Goal: Task Accomplishment & Management: Manage account settings

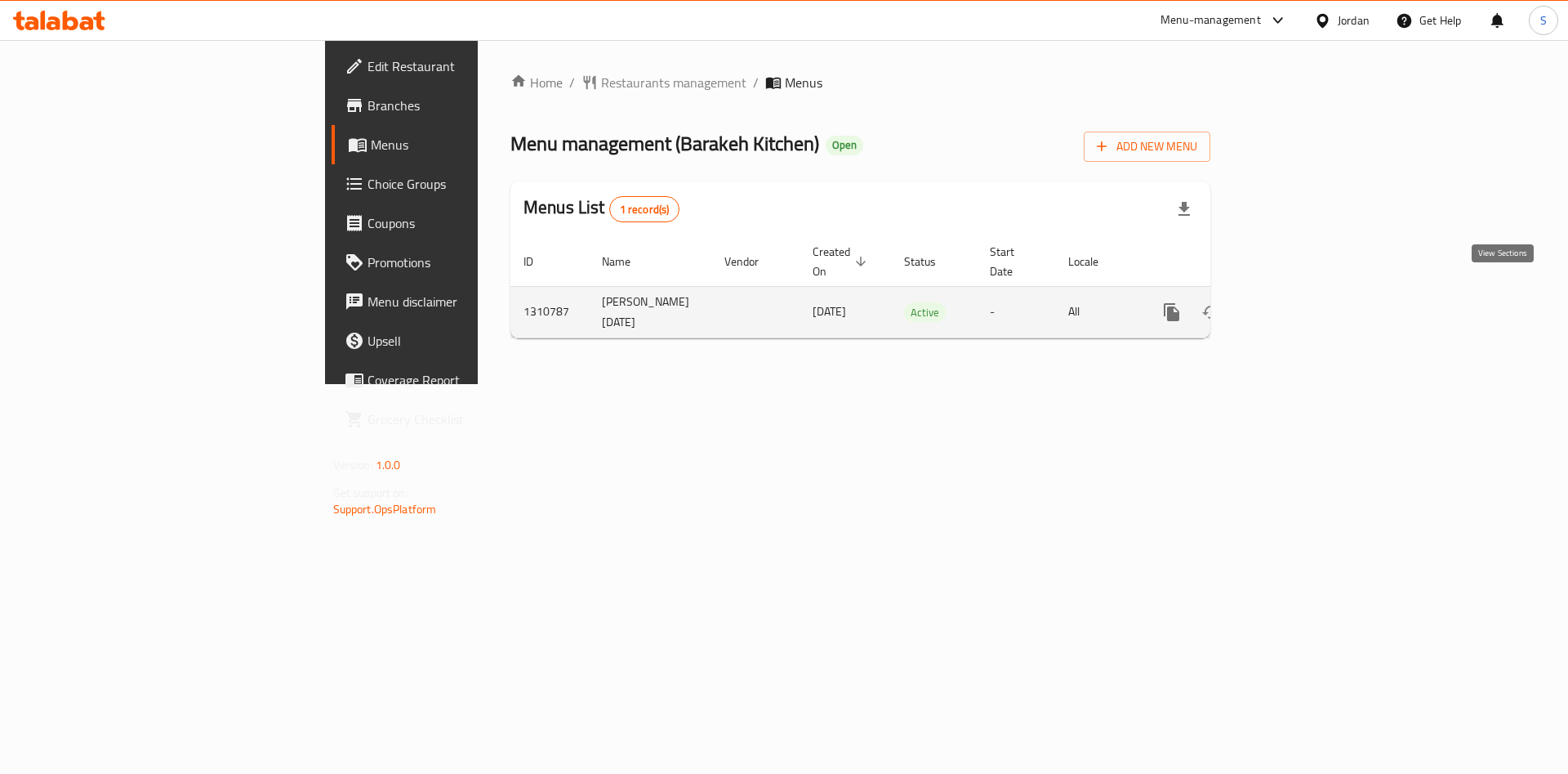
click at [1297, 305] on icon "enhanced table" at bounding box center [1289, 312] width 15 height 15
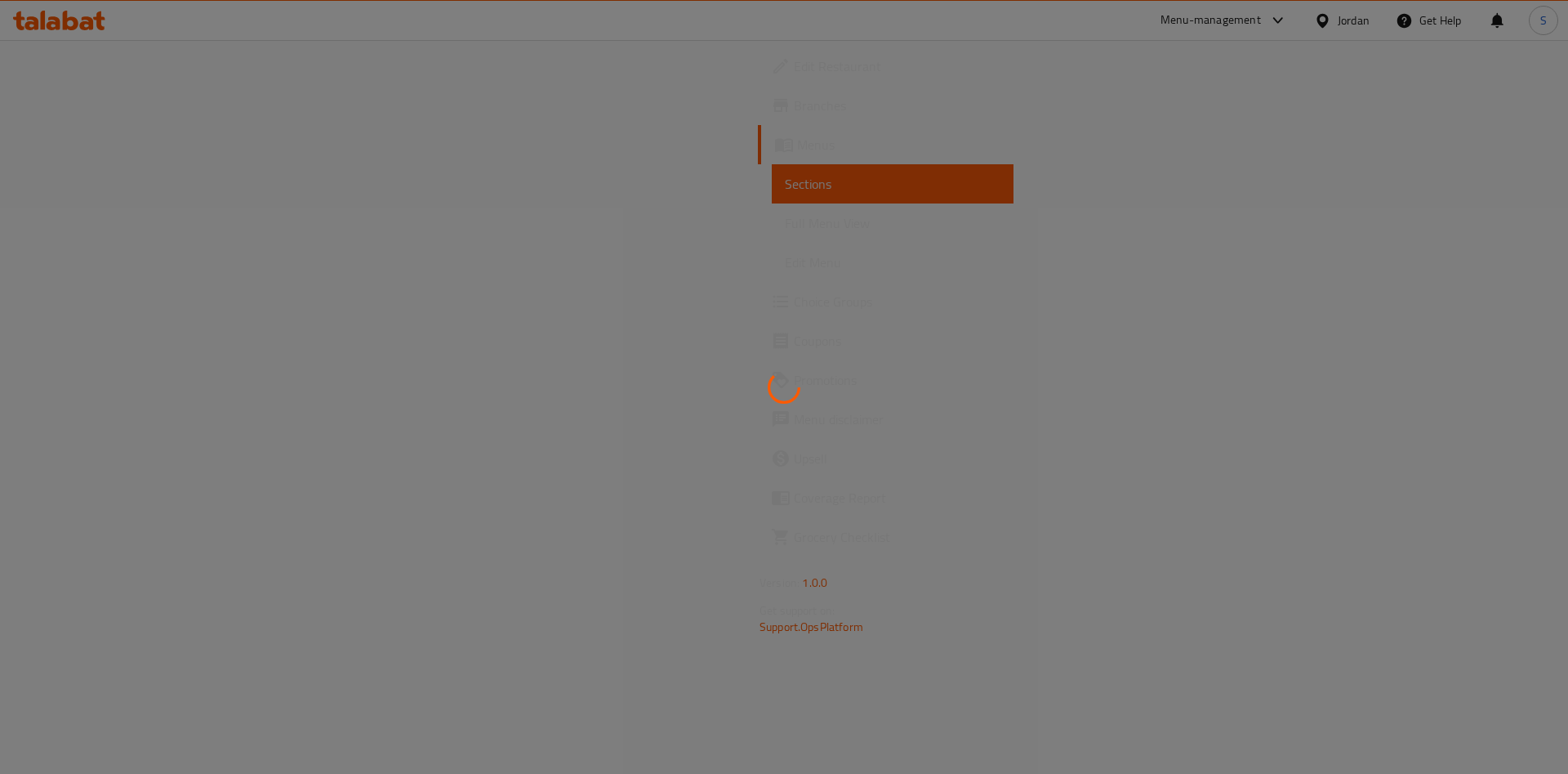
click at [72, 147] on div at bounding box center [784, 387] width 1568 height 774
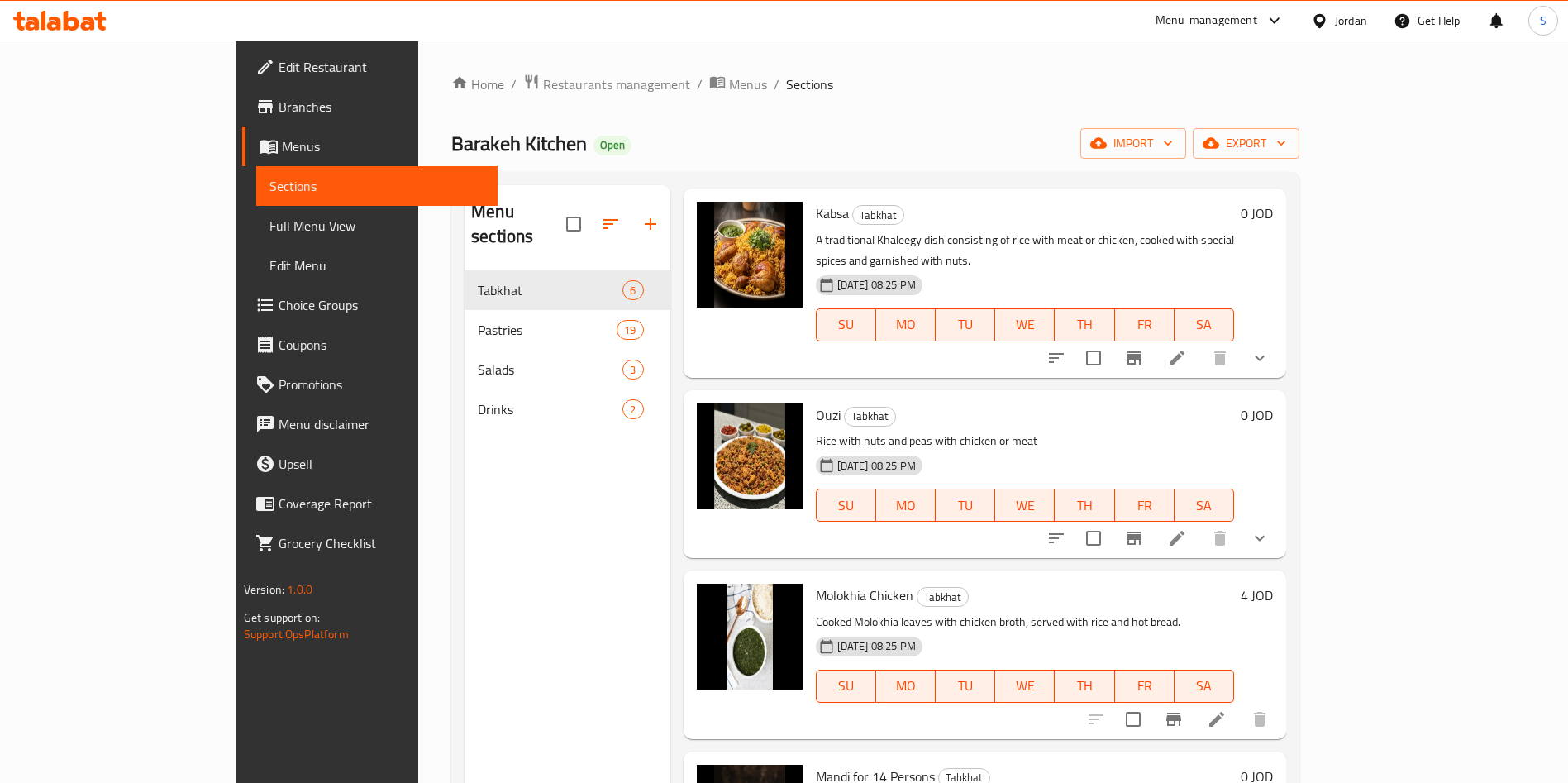
scroll to position [343, 0]
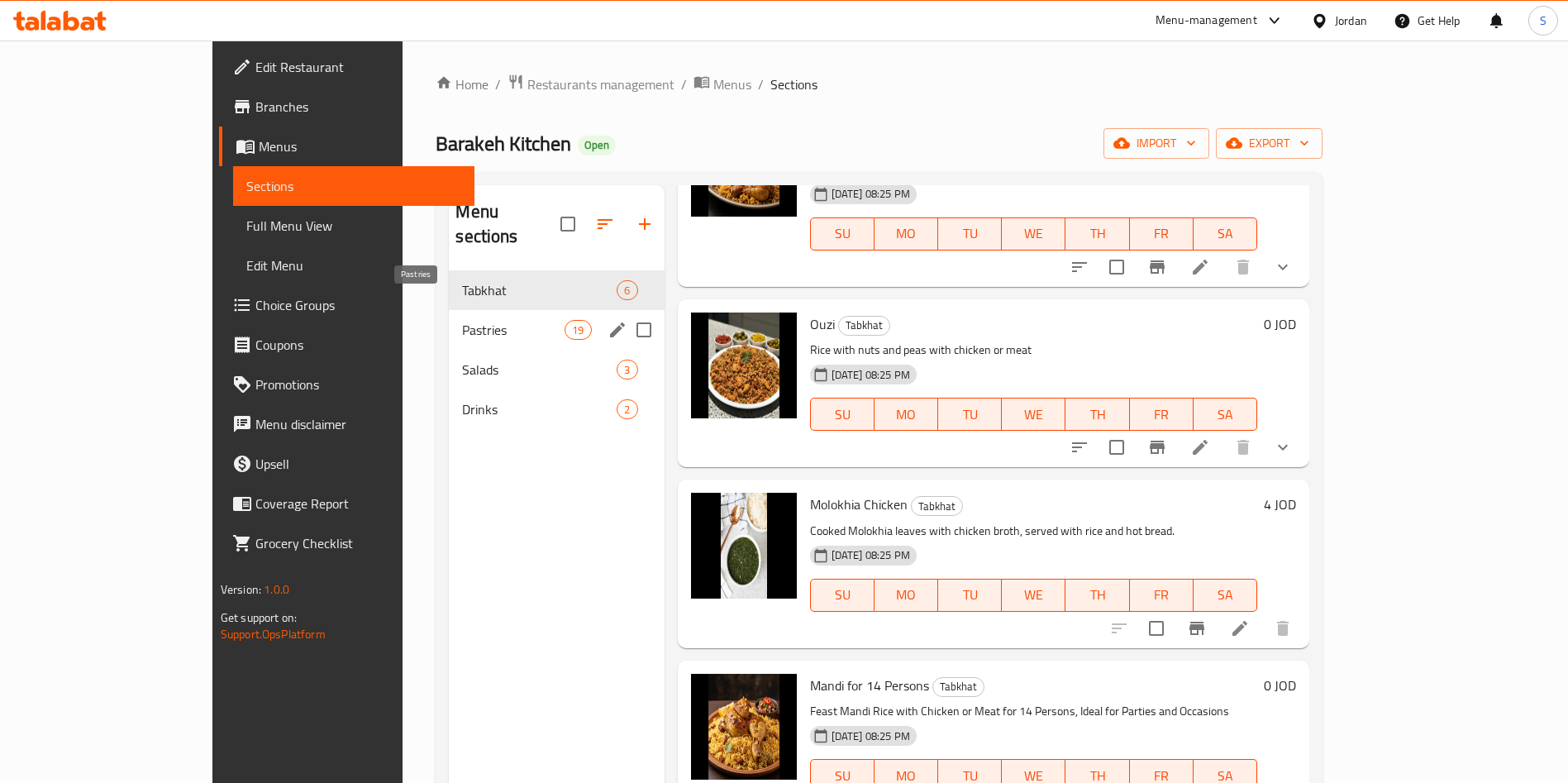
click at [462, 320] on span "Pastries" at bounding box center [513, 329] width 102 height 19
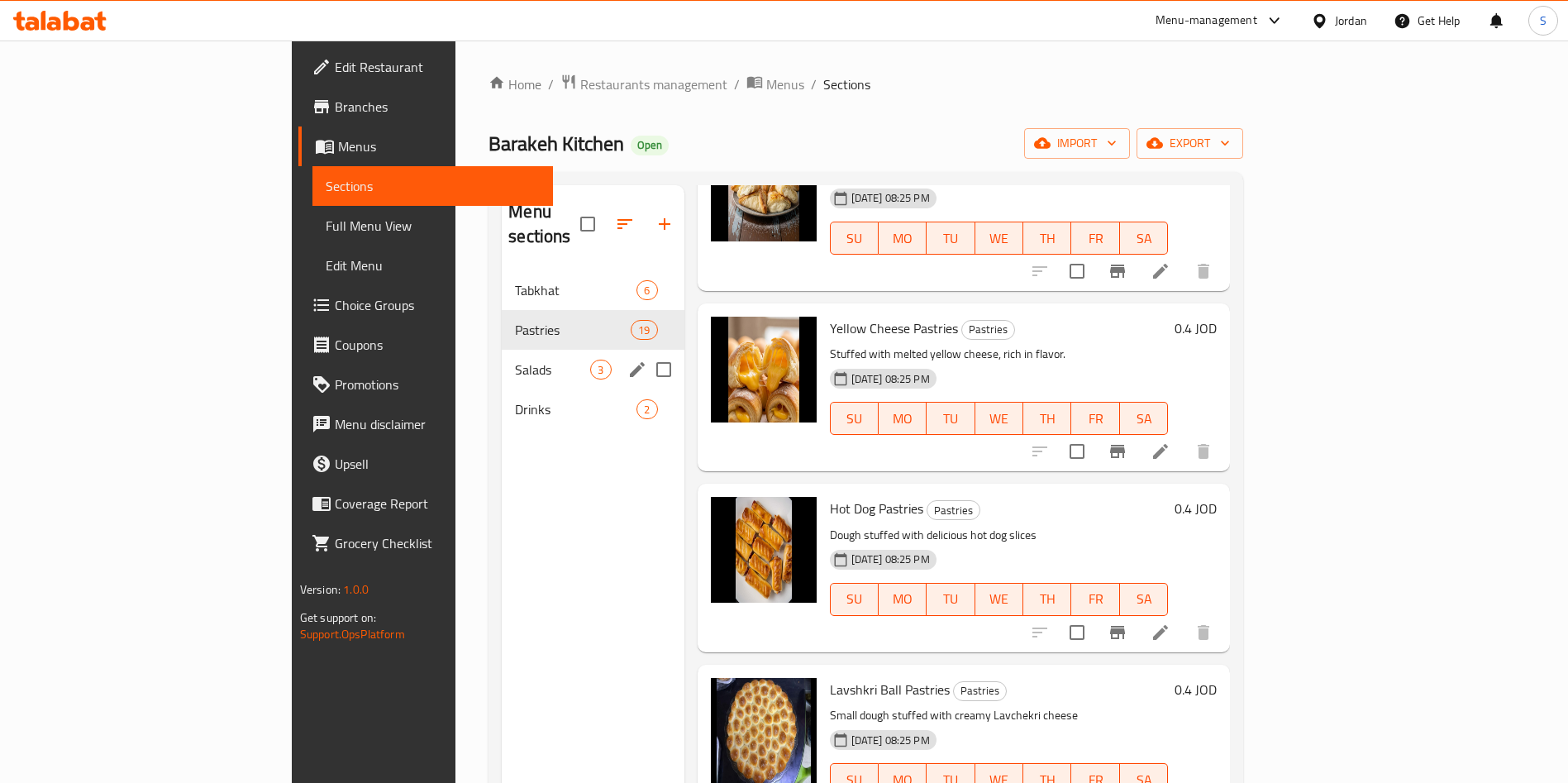
click at [501, 350] on div "Salads 3" at bounding box center [592, 369] width 182 height 40
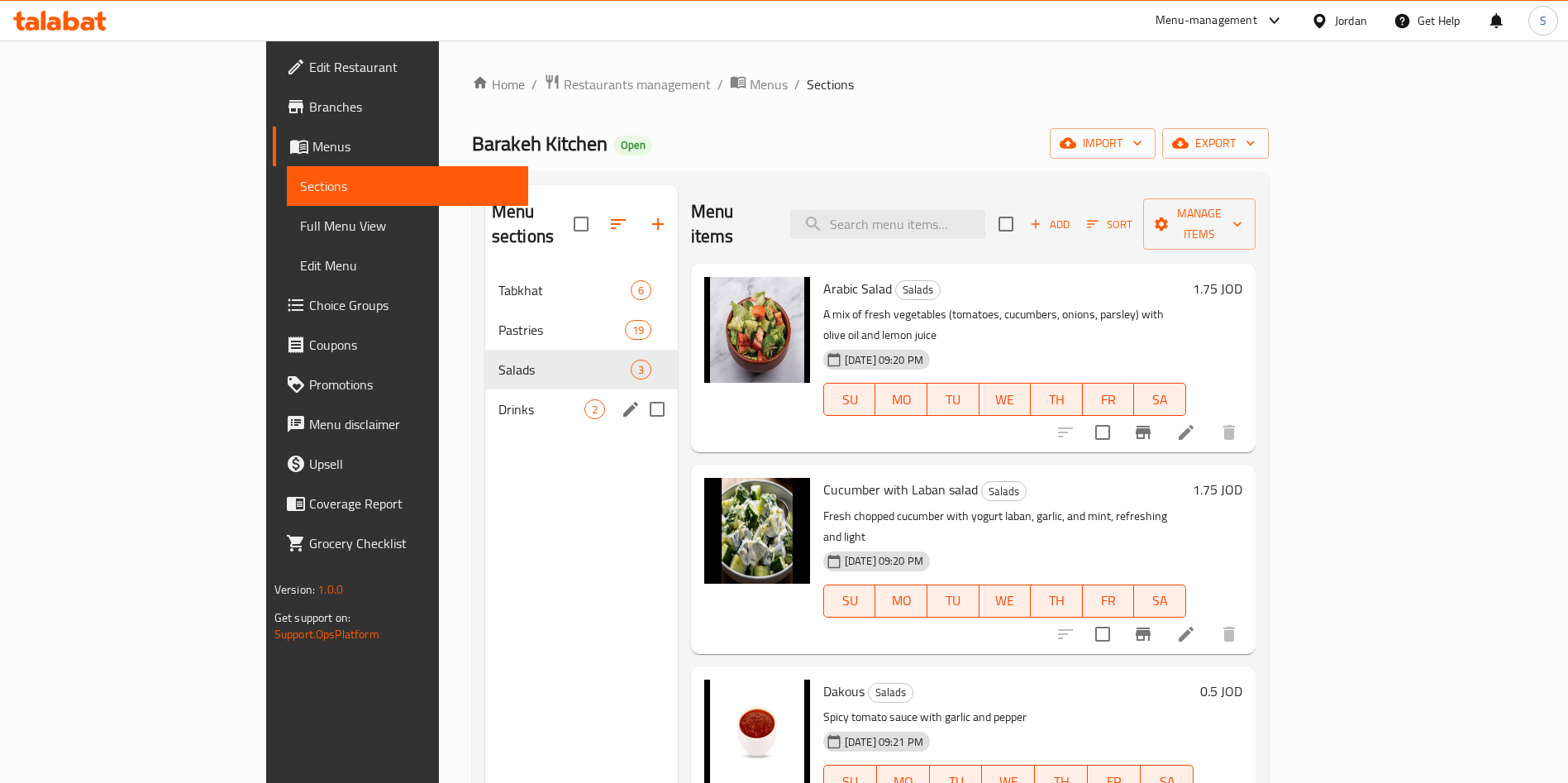
click at [486, 389] on div "Drinks 2" at bounding box center [582, 409] width 192 height 40
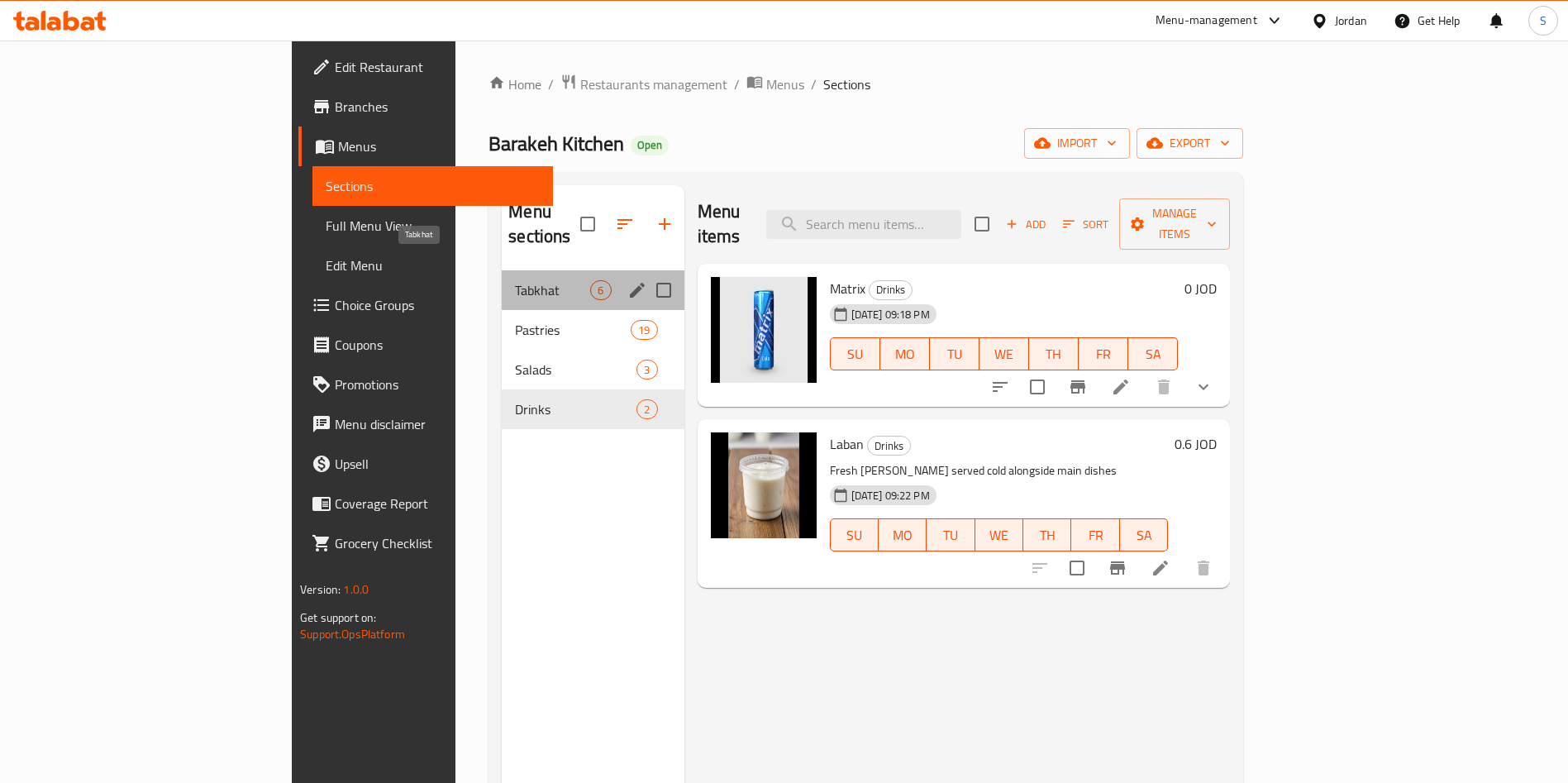
click at [515, 280] on span "Tabkhat" at bounding box center [552, 290] width 75 height 19
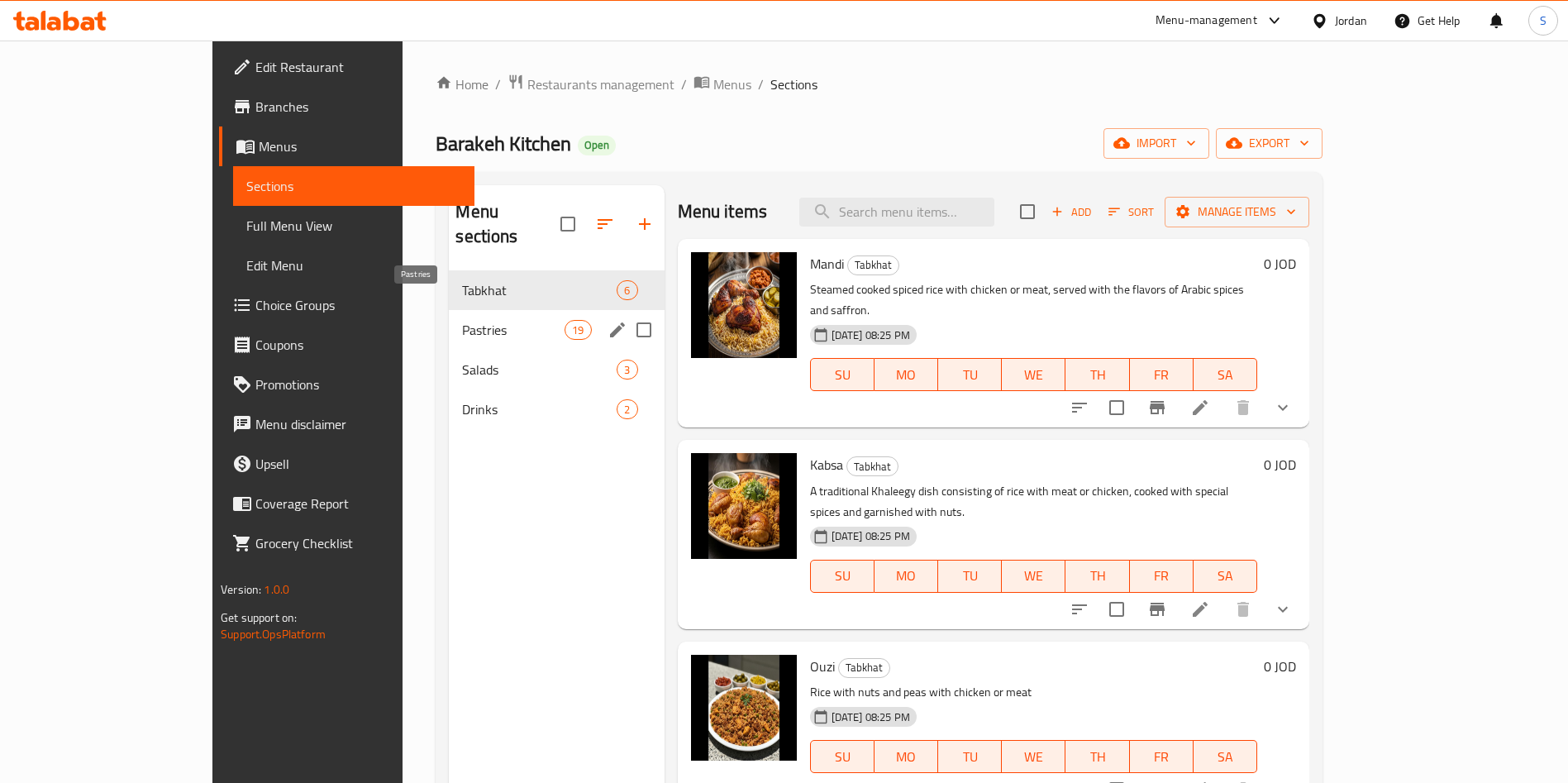
click at [462, 320] on span "Pastries" at bounding box center [513, 329] width 102 height 19
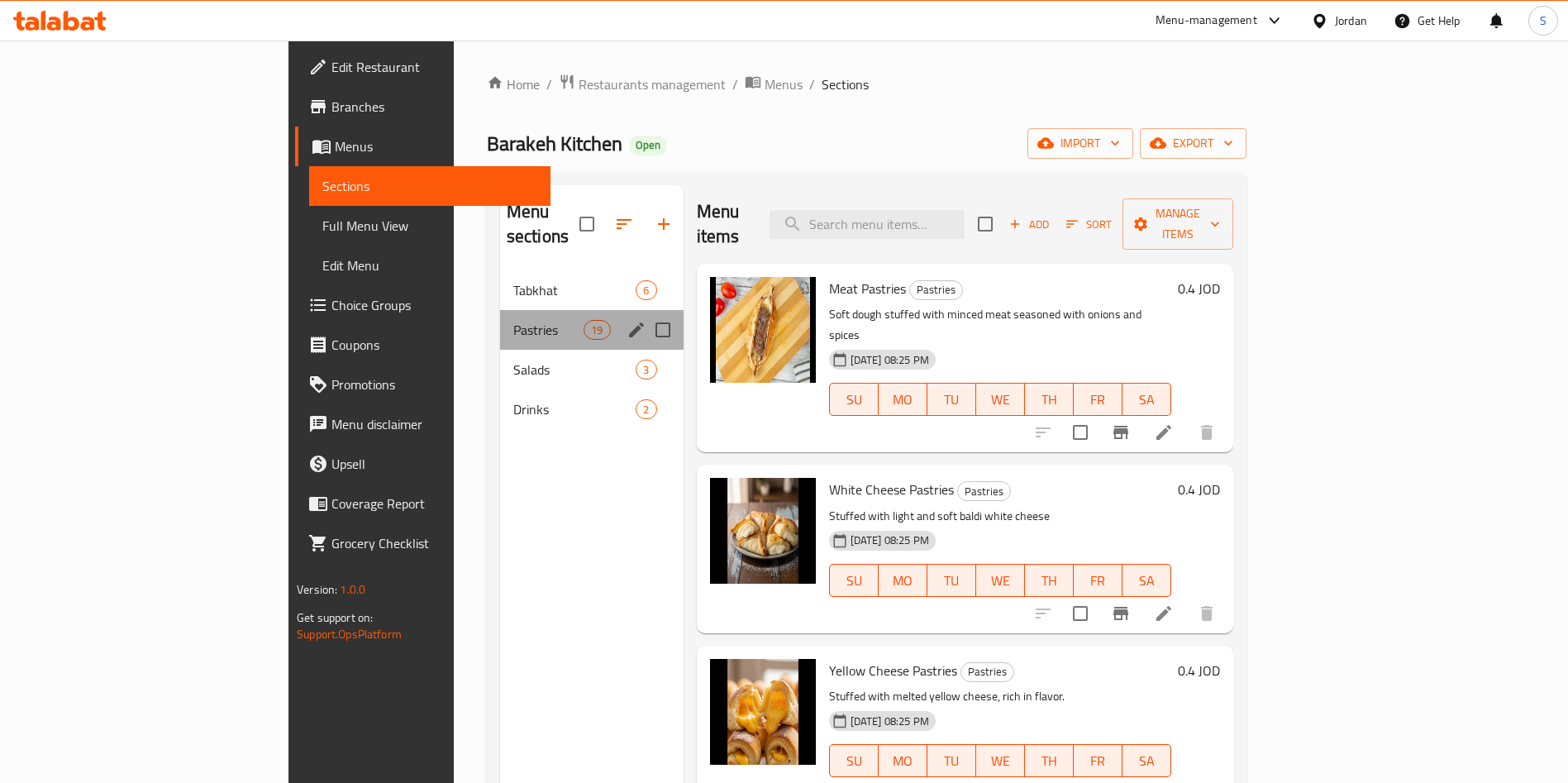
click at [501, 317] on div "Pastries 19" at bounding box center [592, 329] width 184 height 40
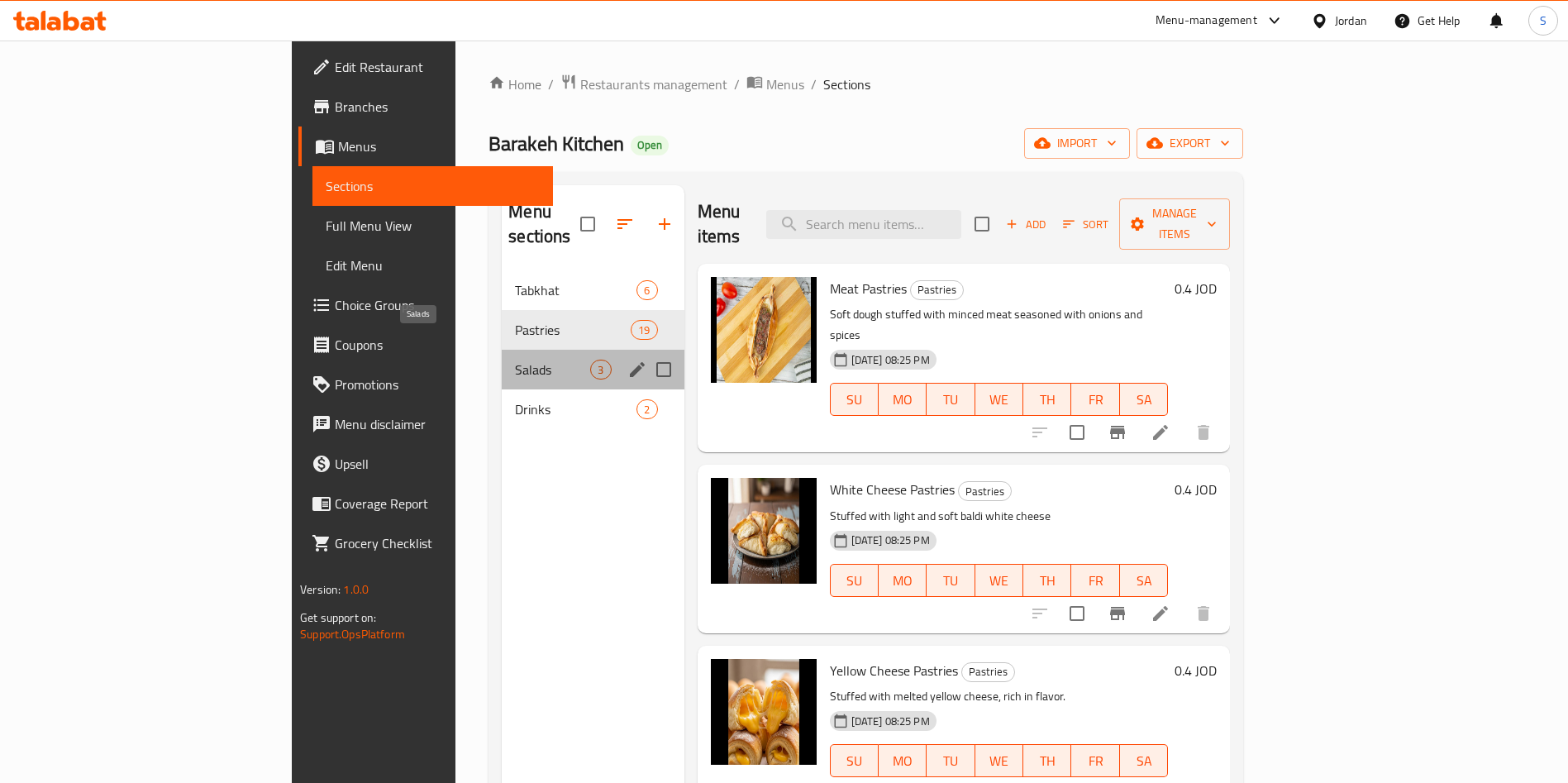
click at [515, 359] on span "Salads" at bounding box center [552, 369] width 75 height 19
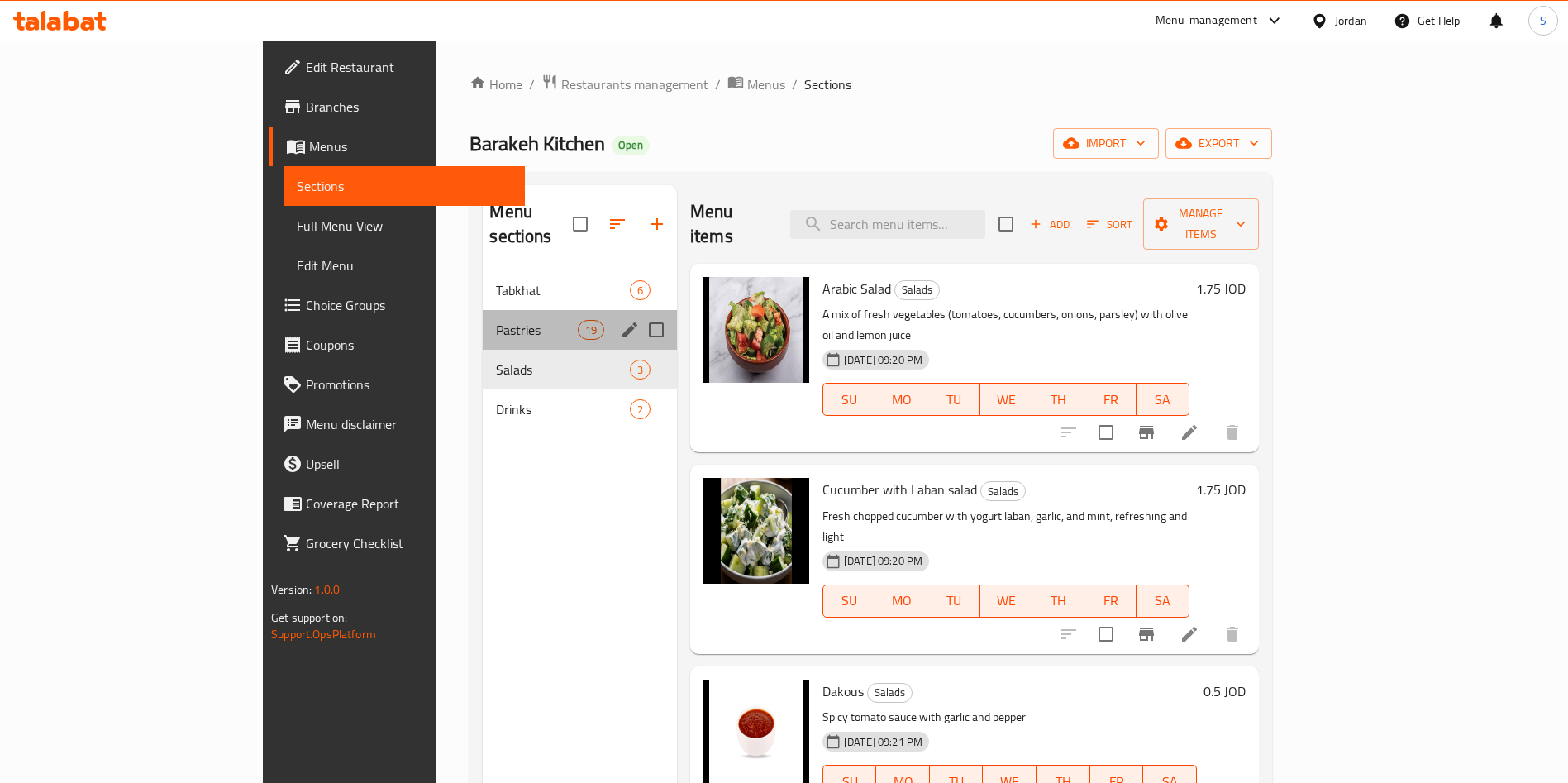
click at [483, 310] on div "Pastries 19" at bounding box center [580, 329] width 194 height 40
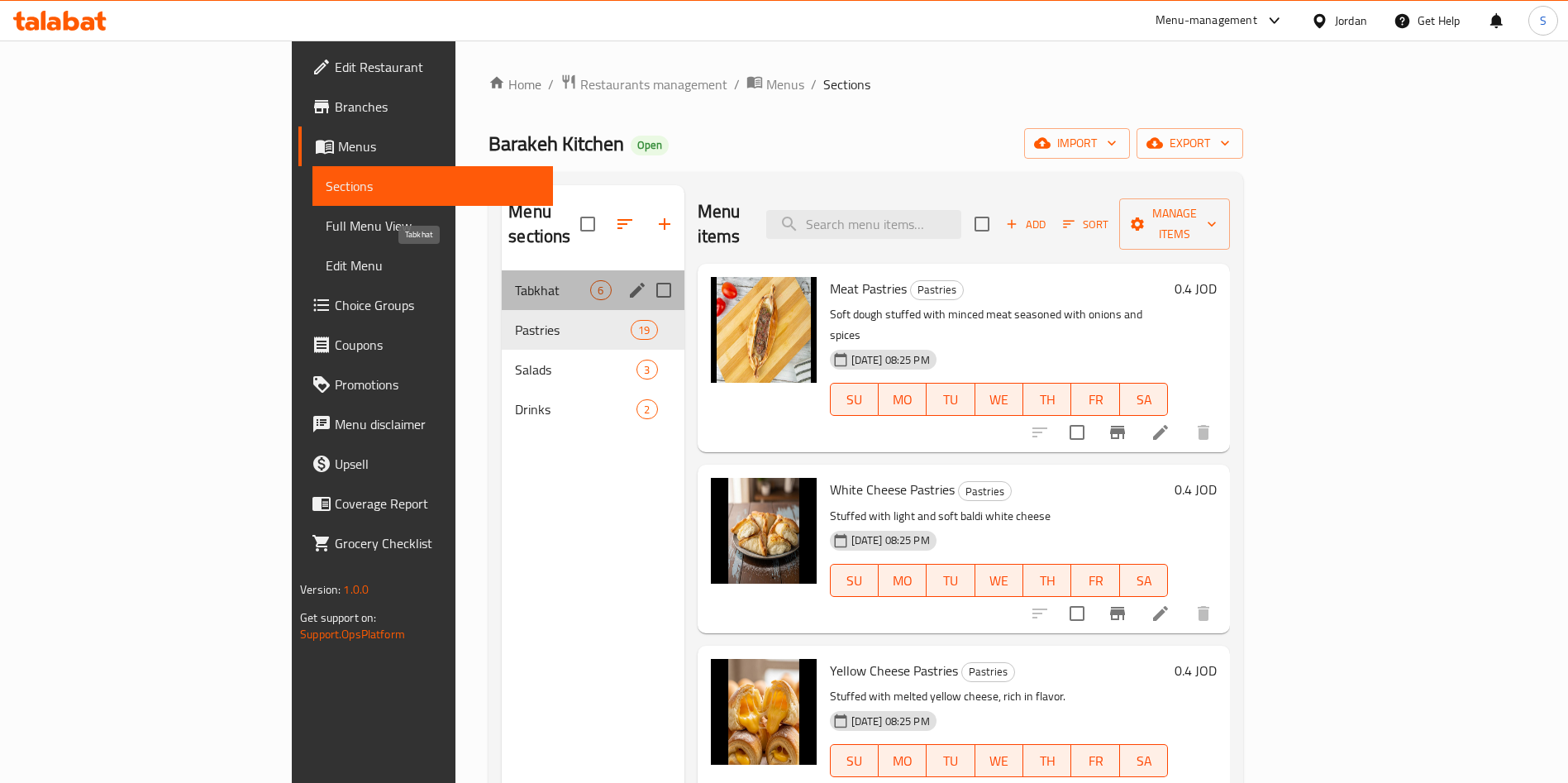
click at [515, 280] on span "Tabkhat" at bounding box center [552, 290] width 75 height 19
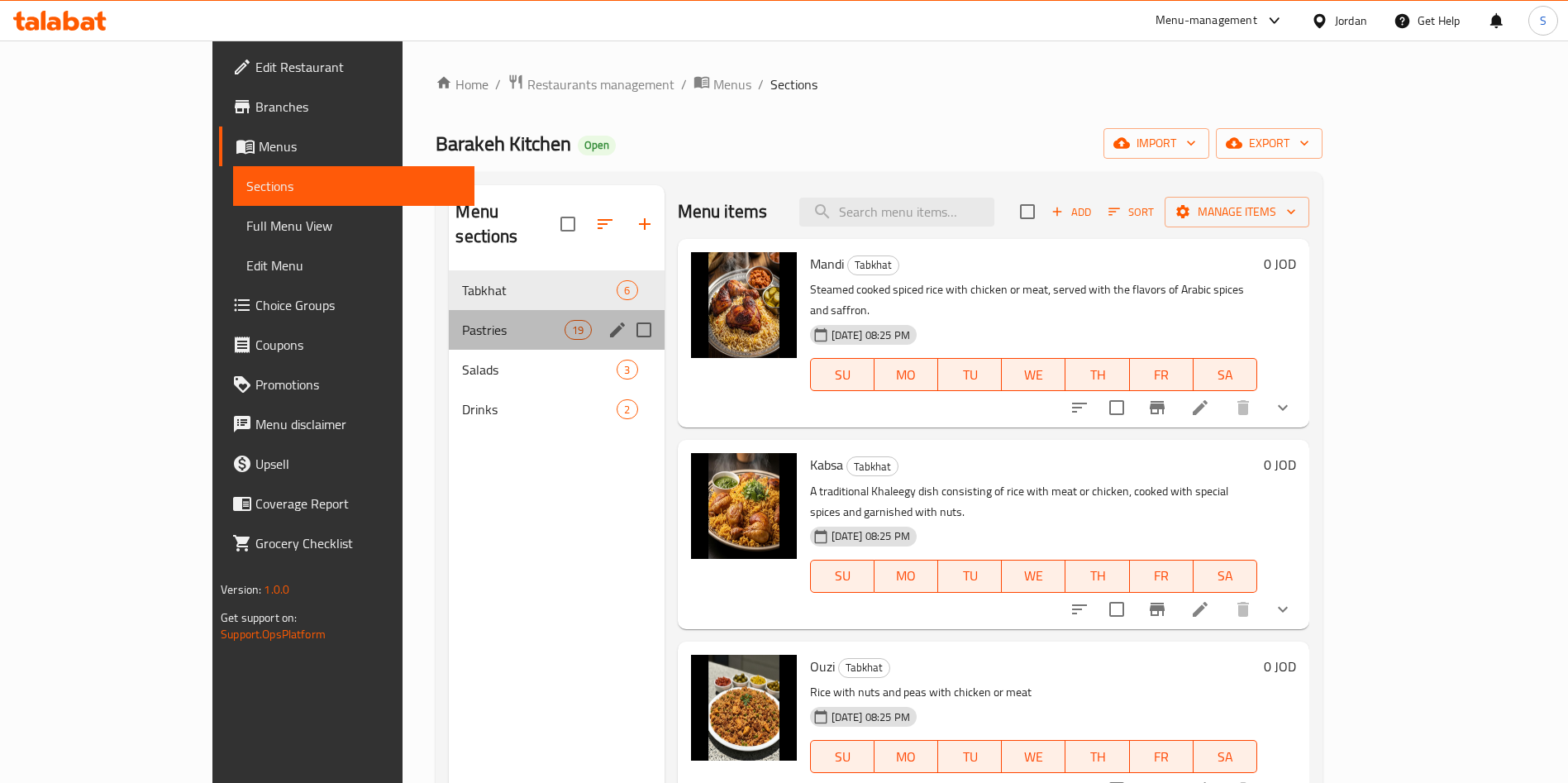
click at [449, 319] on div "Pastries 19" at bounding box center [555, 329] width 215 height 40
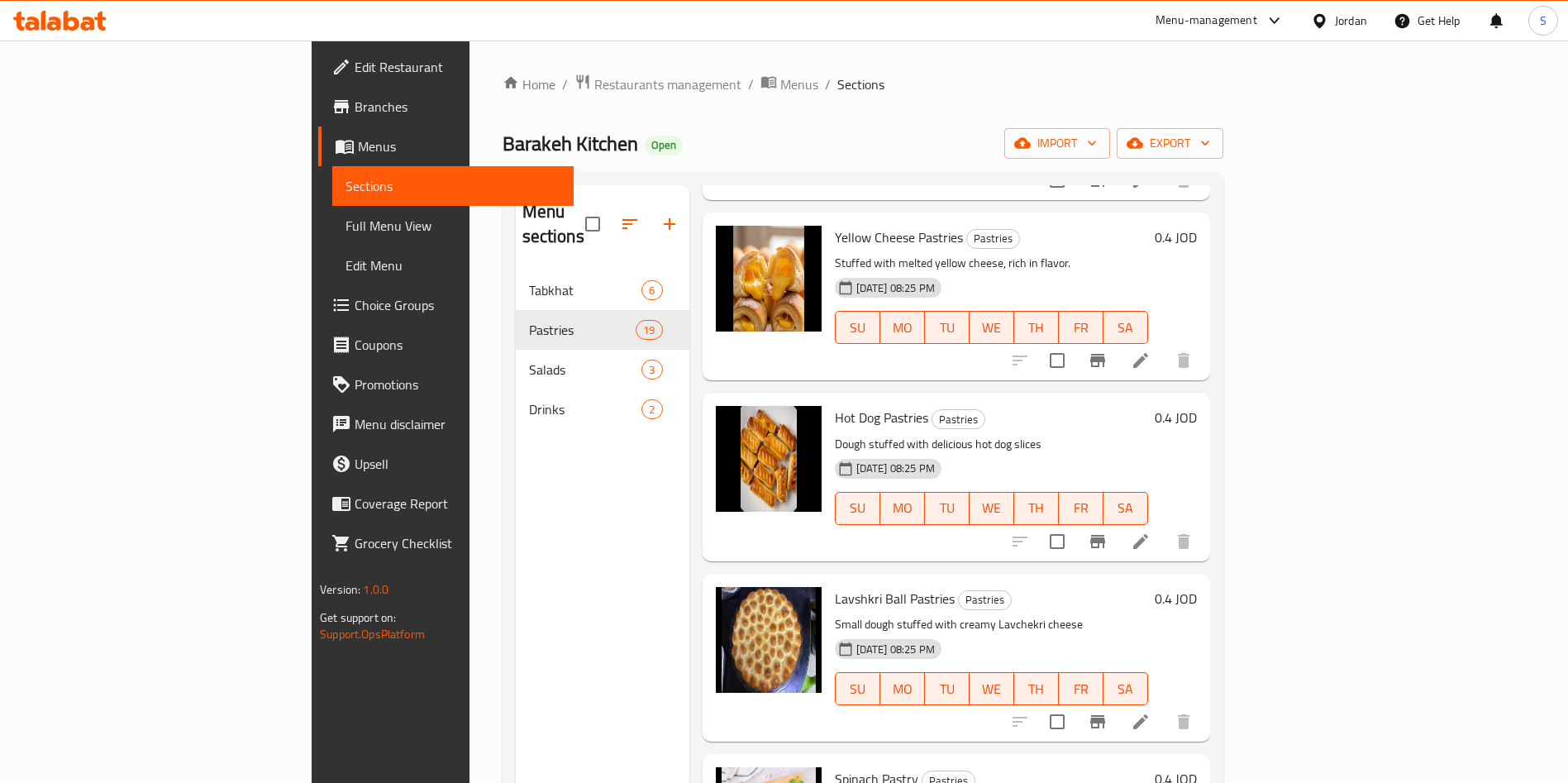
scroll to position [259, 0]
